Goal: Task Accomplishment & Management: Manage account settings

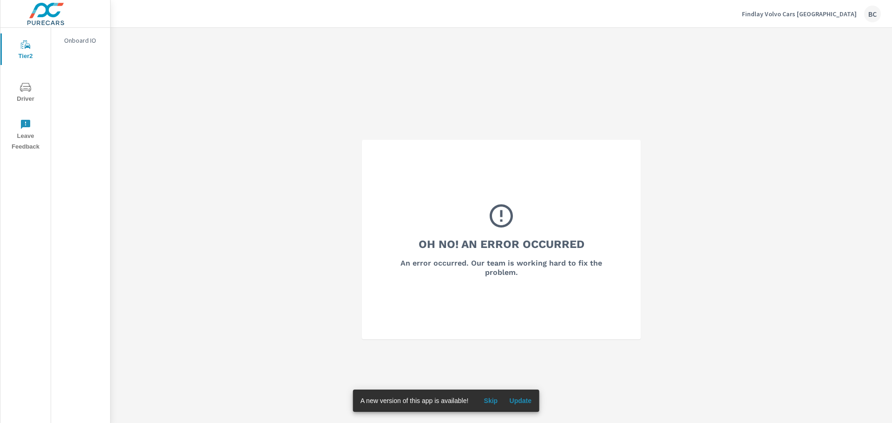
click at [490, 397] on span "Skip" at bounding box center [490, 401] width 22 height 8
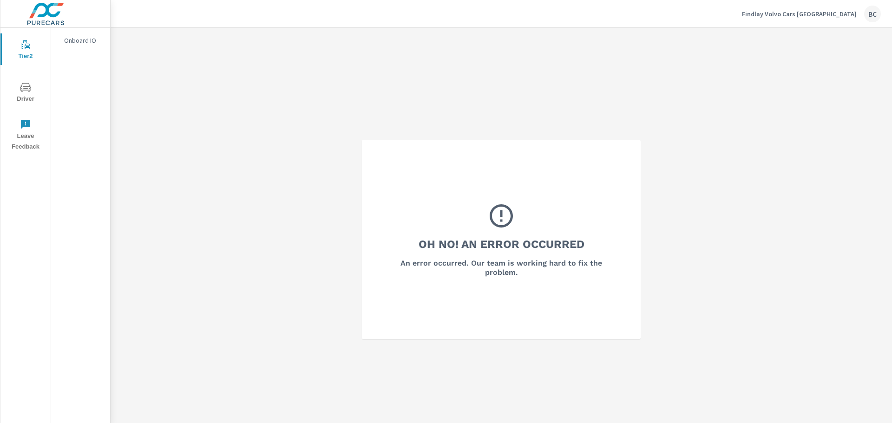
click at [60, 43] on div "Onboard IO" at bounding box center [80, 40] width 59 height 14
click at [46, 12] on img at bounding box center [45, 13] width 91 height 37
click at [34, 20] on img at bounding box center [45, 13] width 91 height 37
click at [70, 41] on p "Onboard IO" at bounding box center [83, 40] width 39 height 9
click at [812, 17] on p "Findlay Volvo Cars [GEOGRAPHIC_DATA]" at bounding box center [799, 14] width 115 height 8
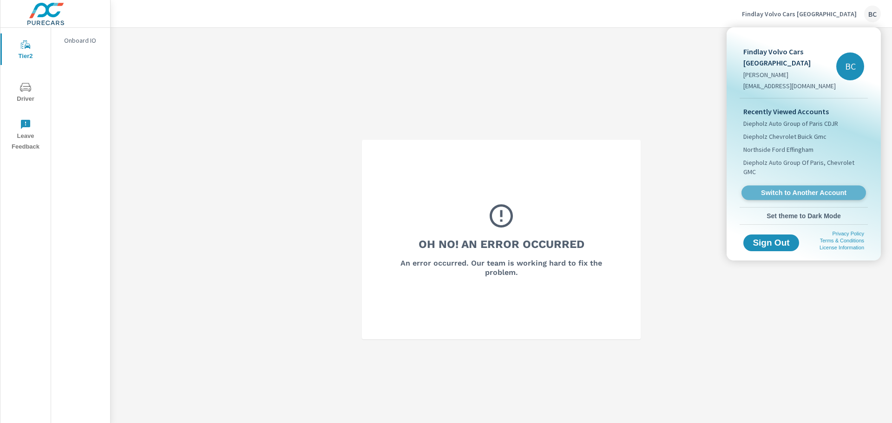
click at [800, 189] on span "Switch to Another Account" at bounding box center [804, 193] width 114 height 9
